Goal: Find specific page/section: Find specific page/section

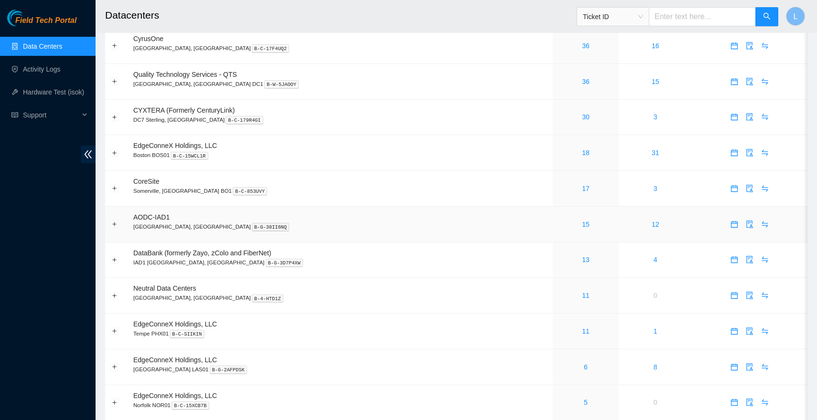
scroll to position [38, 0]
click at [582, 258] on link "13" at bounding box center [586, 258] width 8 height 8
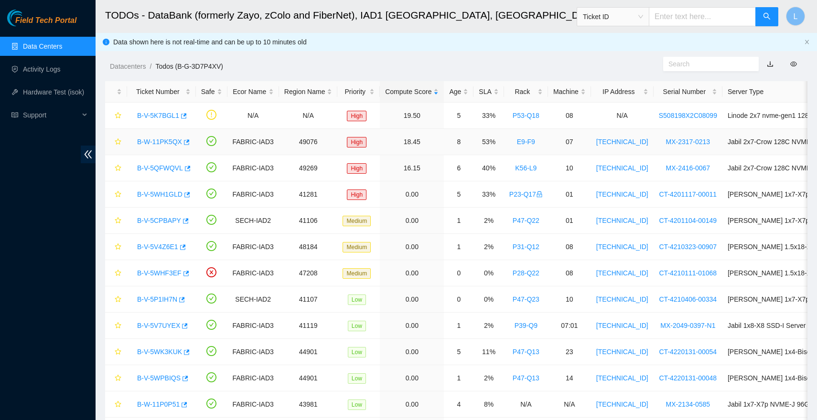
click at [154, 139] on link "B-W-11PK5QX" at bounding box center [159, 142] width 45 height 8
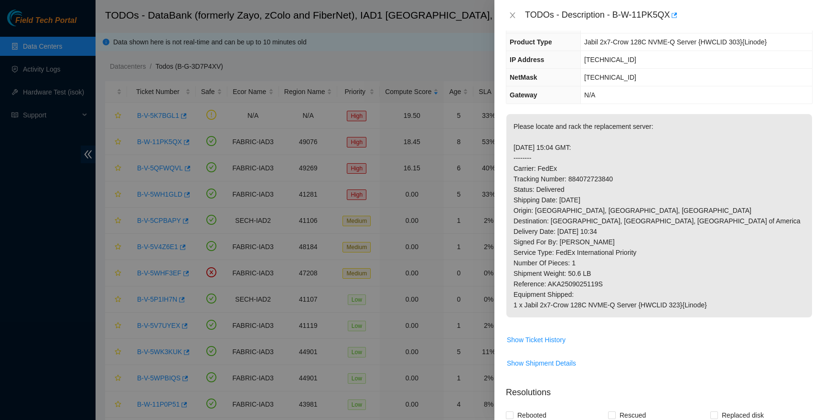
scroll to position [68, 0]
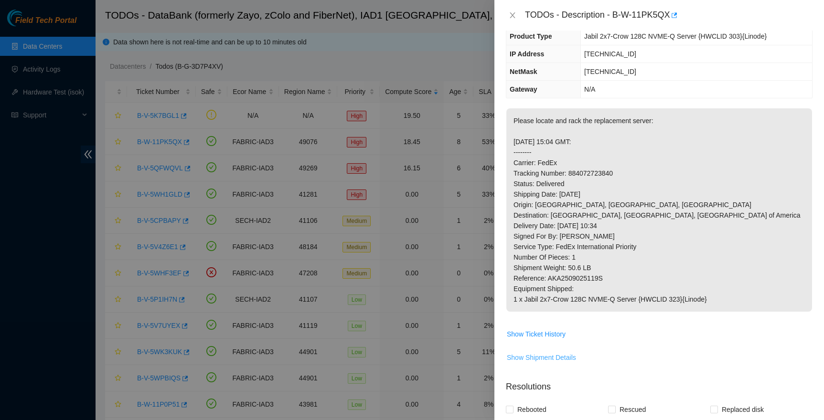
click at [552, 363] on span "Show Shipment Details" at bounding box center [541, 358] width 69 height 11
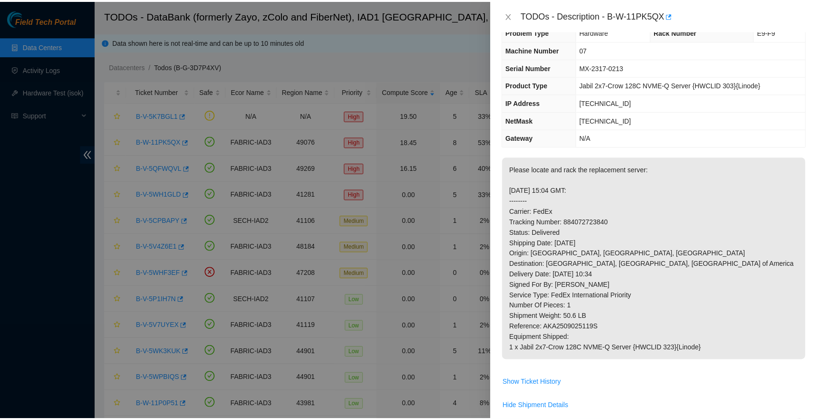
scroll to position [0, 0]
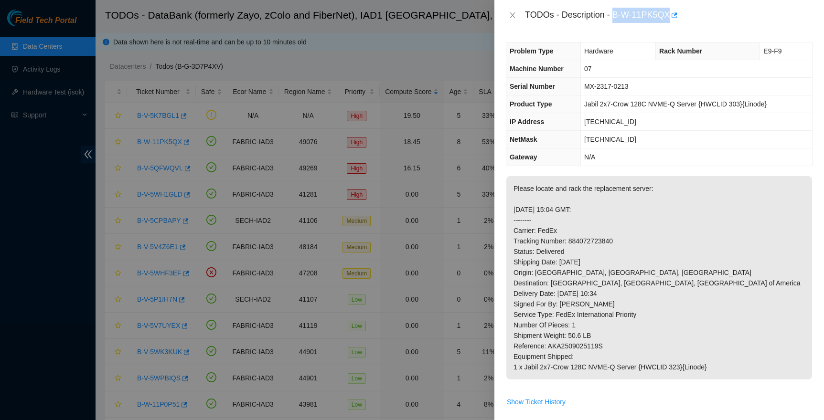
drag, startPoint x: 673, startPoint y: 13, endPoint x: 616, endPoint y: 16, distance: 56.9
click at [616, 16] on div "TODOs - Description - B-W-11PK5QX" at bounding box center [669, 15] width 288 height 15
copy div "B-W-11PK5QX"
click at [512, 15] on icon "close" at bounding box center [513, 15] width 8 height 8
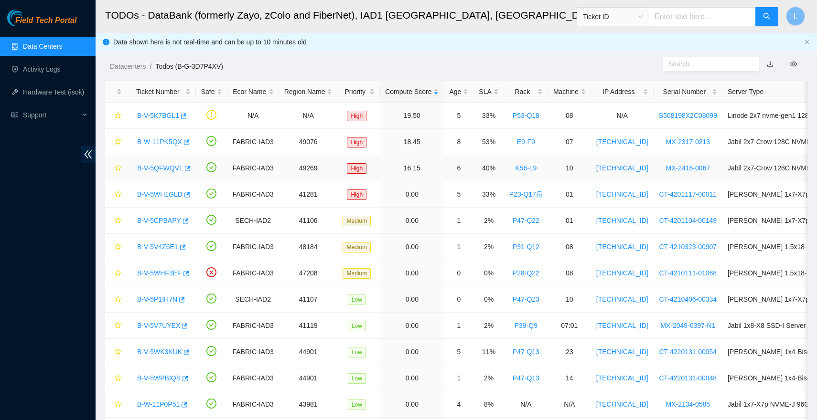
click at [142, 168] on link "B-V-5QFWQVL" at bounding box center [160, 168] width 46 height 8
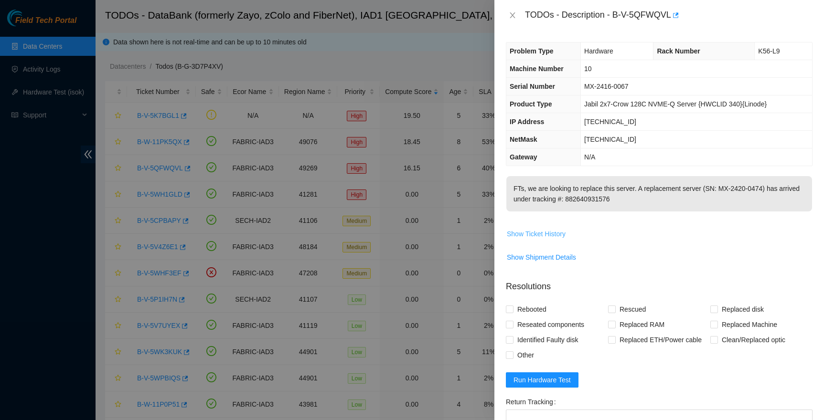
click at [545, 229] on span "Show Ticket History" at bounding box center [536, 234] width 59 height 11
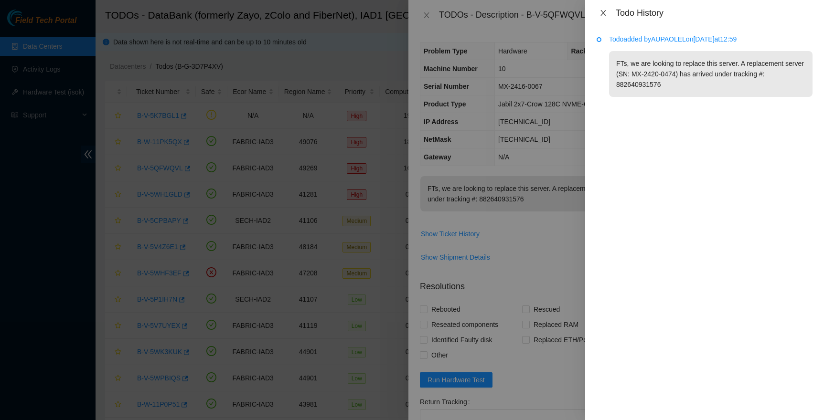
click at [604, 11] on icon "close" at bounding box center [603, 13] width 8 height 8
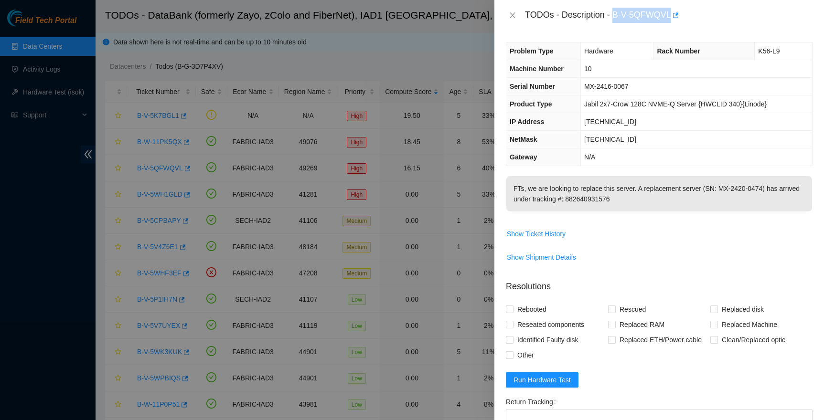
drag, startPoint x: 673, startPoint y: 12, endPoint x: 616, endPoint y: 15, distance: 56.9
click at [615, 16] on div "TODOs - Description - B-V-5QFWQVL" at bounding box center [669, 15] width 288 height 15
copy div "B-V-5QFWQVL"
click at [511, 12] on icon "close" at bounding box center [513, 15] width 8 height 8
